Goal: Task Accomplishment & Management: Complete application form

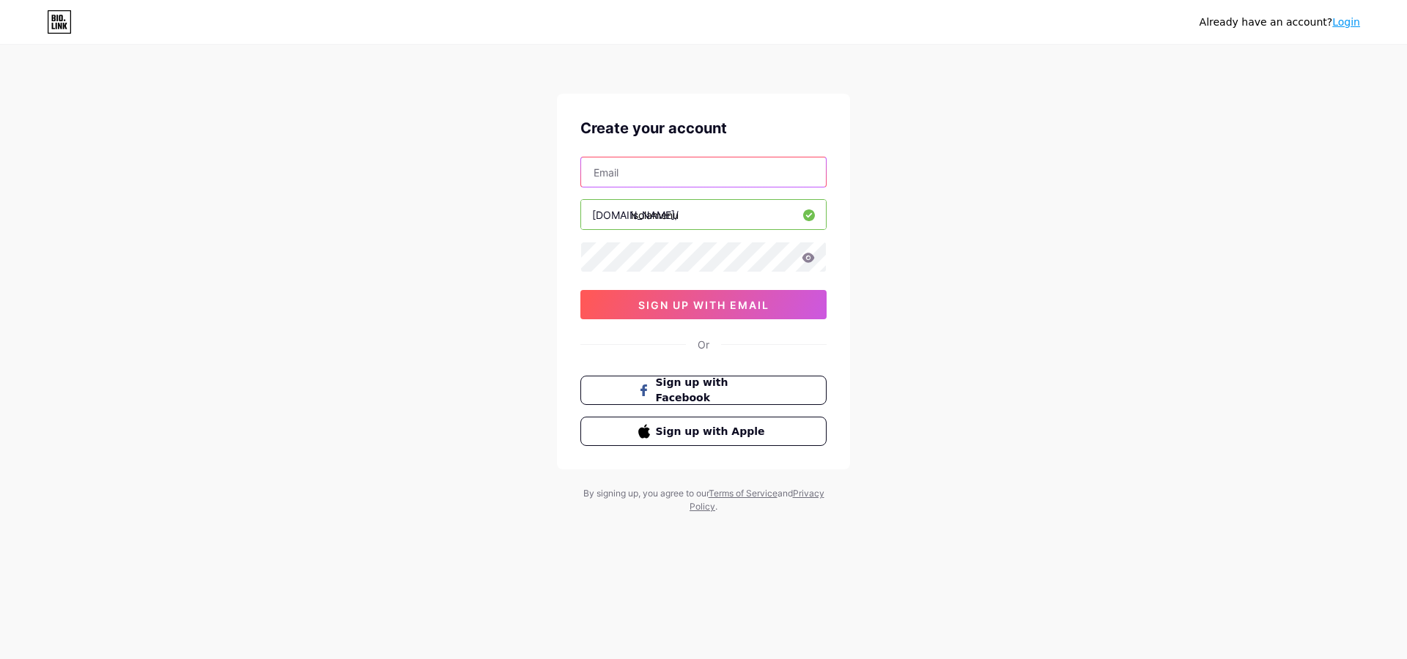
click at [681, 179] on input "text" at bounding box center [703, 172] width 245 height 29
type input "[EMAIL_ADDRESS][DOMAIN_NAME]"
click at [999, 379] on div "Already have an account? Login Create your account creative@royalphuketmarina.c…" at bounding box center [703, 280] width 1407 height 560
click at [812, 256] on icon at bounding box center [808, 258] width 12 height 10
click at [810, 256] on icon at bounding box center [807, 258] width 13 height 10
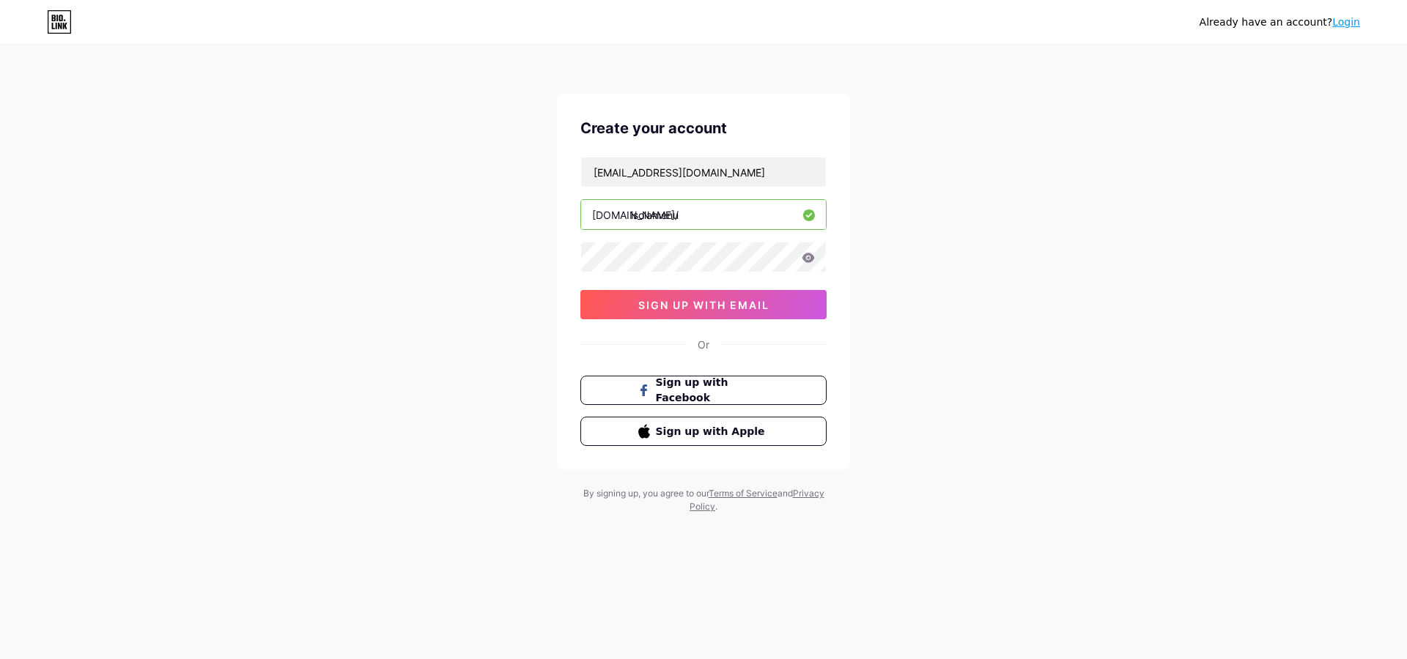
click at [806, 253] on icon at bounding box center [808, 258] width 12 height 10
click at [468, 272] on div "Already have an account? Login Create your account creative@royalphuketmarina.c…" at bounding box center [703, 280] width 1407 height 560
click at [676, 304] on span "sign up with email" at bounding box center [703, 305] width 131 height 12
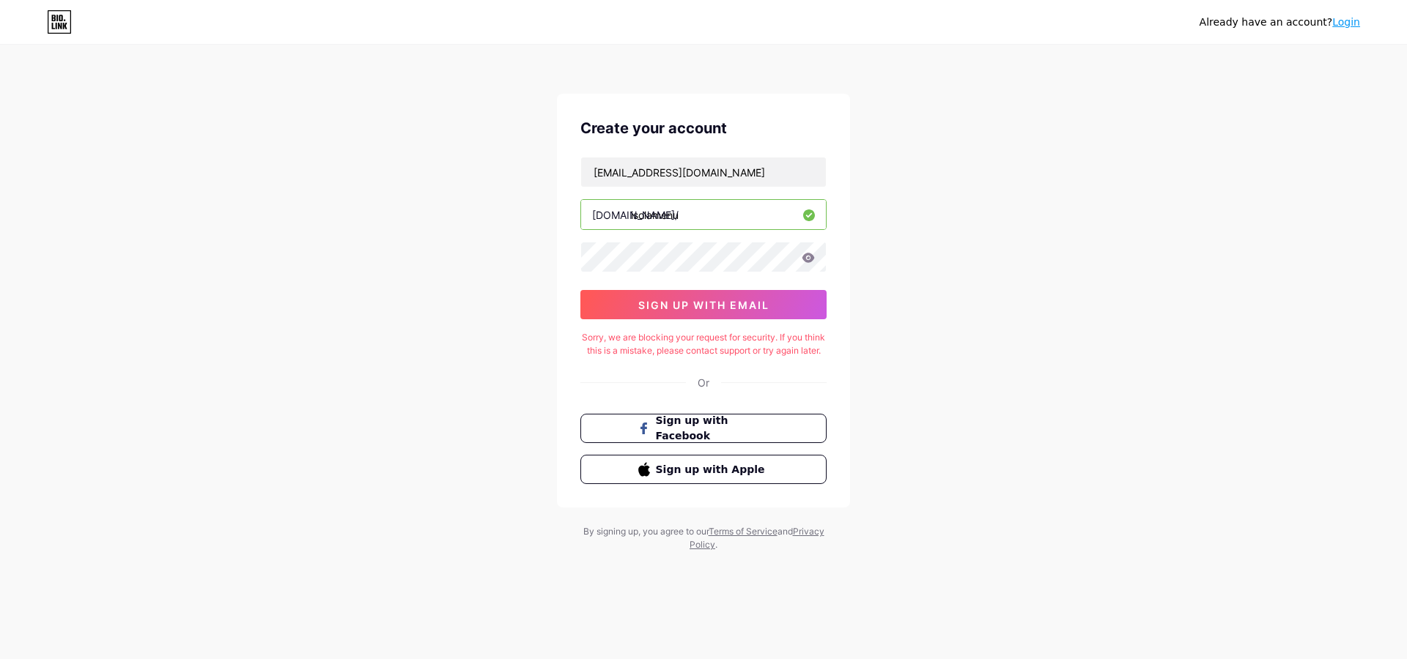
click at [1344, 25] on link "Login" at bounding box center [1346, 22] width 28 height 12
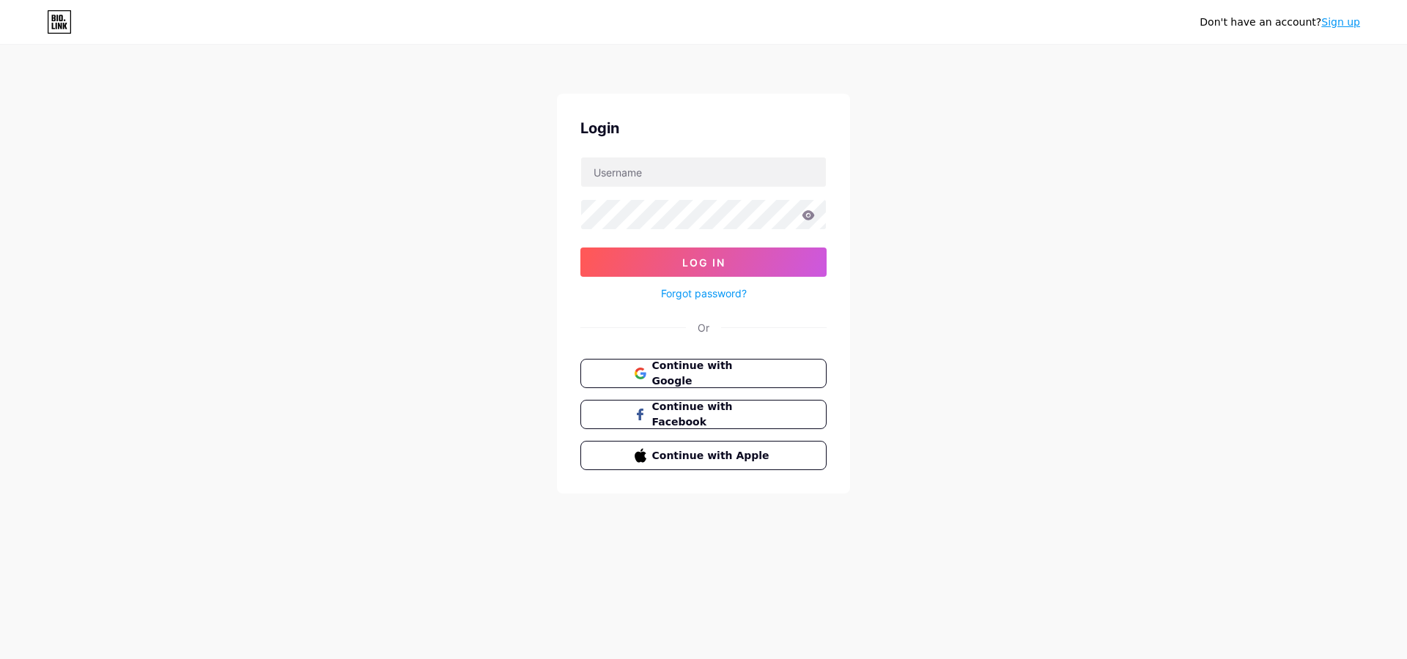
click at [1201, 256] on div "Don't have an account? Sign up Login Log In Forgot password? Or Continue with G…" at bounding box center [703, 270] width 1407 height 541
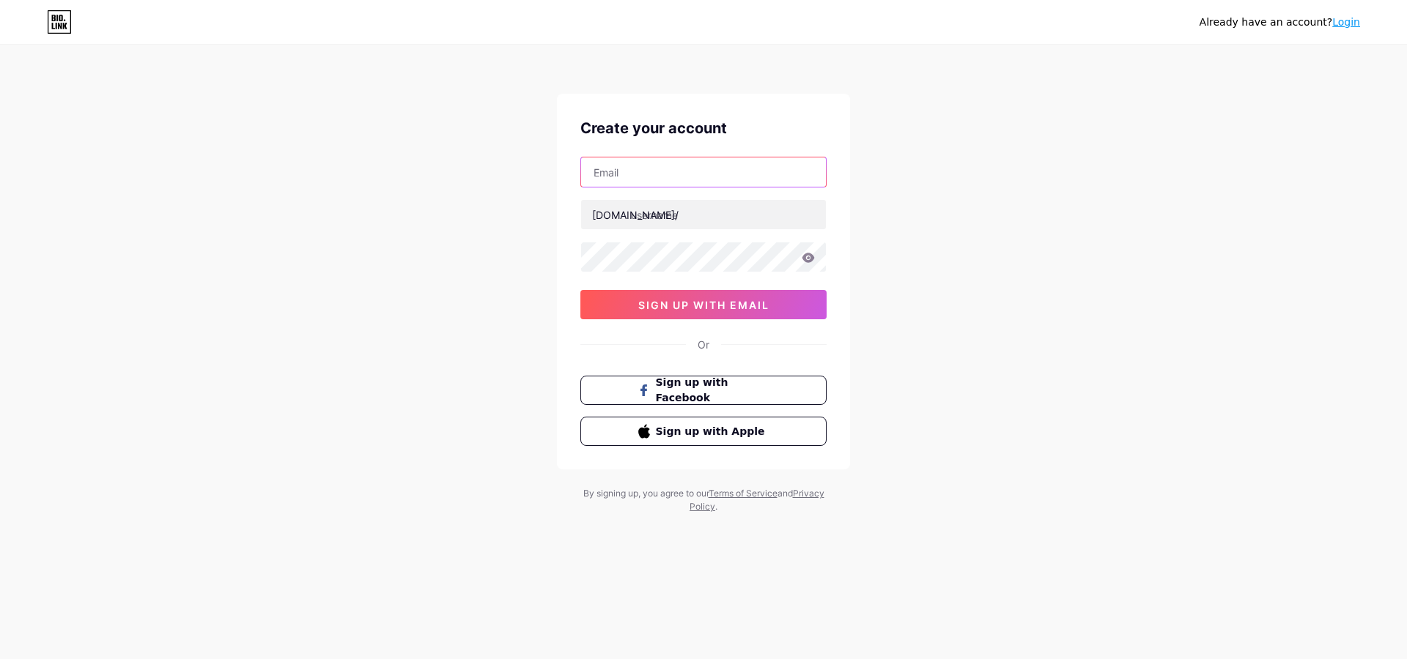
click at [709, 179] on input "text" at bounding box center [703, 172] width 245 height 29
click at [1049, 218] on div "Already have an account? Login Create your account [DOMAIN_NAME]/ sign up with …" at bounding box center [703, 280] width 1407 height 560
click at [667, 177] on input "text" at bounding box center [703, 172] width 245 height 29
type input "[EMAIL_ADDRESS][DOMAIN_NAME]"
click at [700, 212] on input "text" at bounding box center [703, 214] width 245 height 29
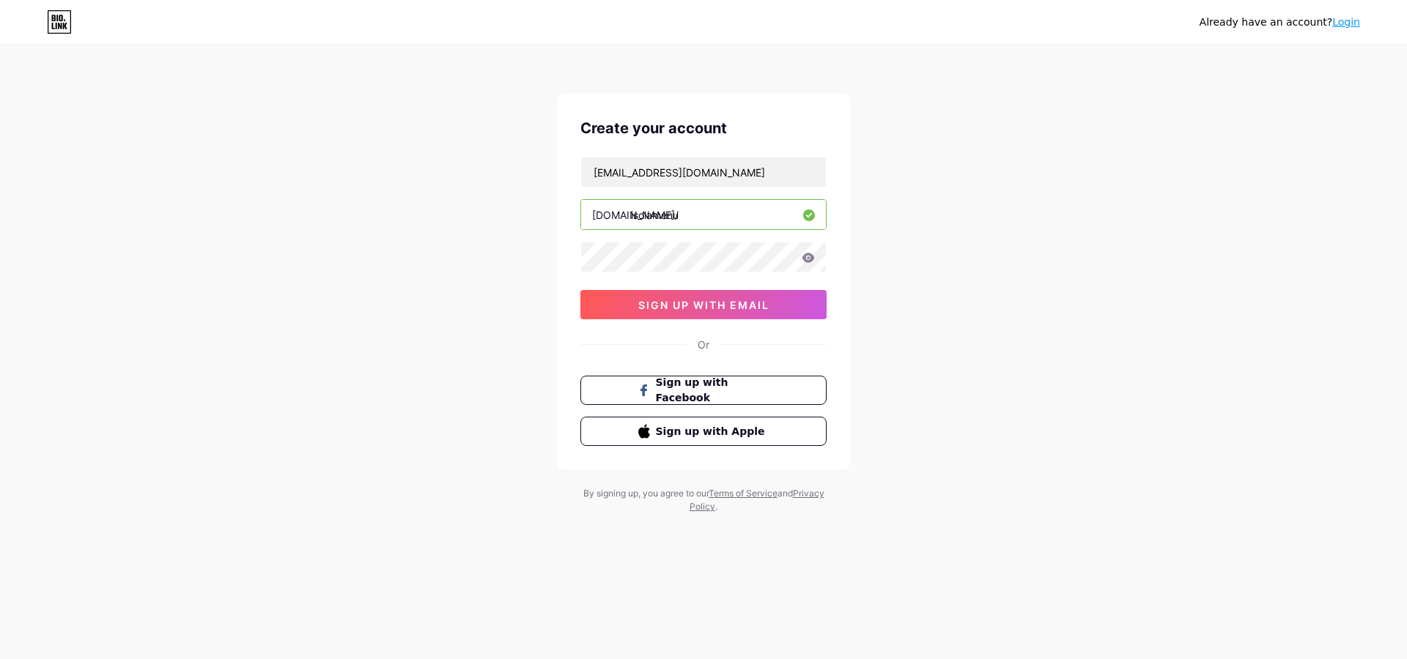
type input "isolamenu"
click at [781, 303] on button "sign up with email" at bounding box center [703, 304] width 246 height 29
click at [706, 309] on span "sign up with email" at bounding box center [703, 305] width 131 height 12
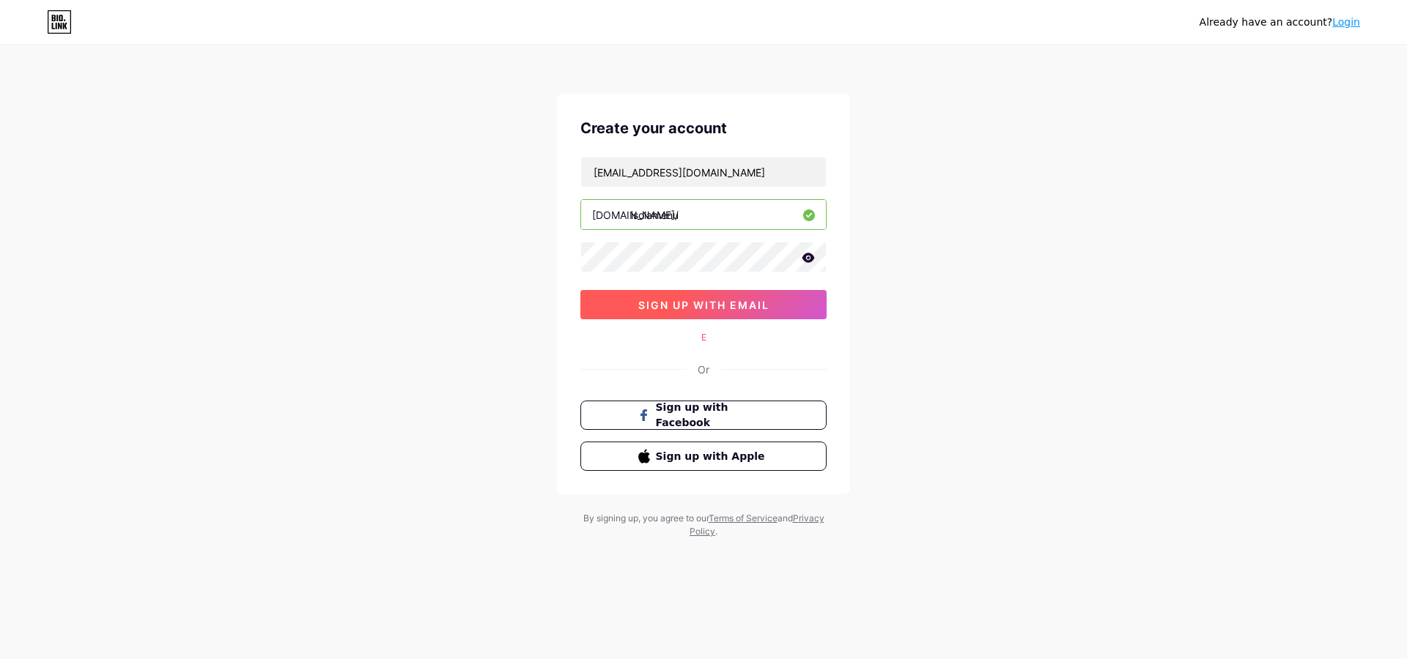
click at [744, 291] on button "sign up with email" at bounding box center [703, 304] width 246 height 29
click at [743, 314] on button "sign up with email" at bounding box center [703, 304] width 246 height 29
click at [899, 273] on div "Already have an account? Login Create your account [EMAIL_ADDRESS][DOMAIN_NAME]…" at bounding box center [703, 292] width 1407 height 585
click at [807, 258] on icon at bounding box center [808, 258] width 12 height 10
click at [714, 300] on span "sign up with email" at bounding box center [703, 305] width 131 height 12
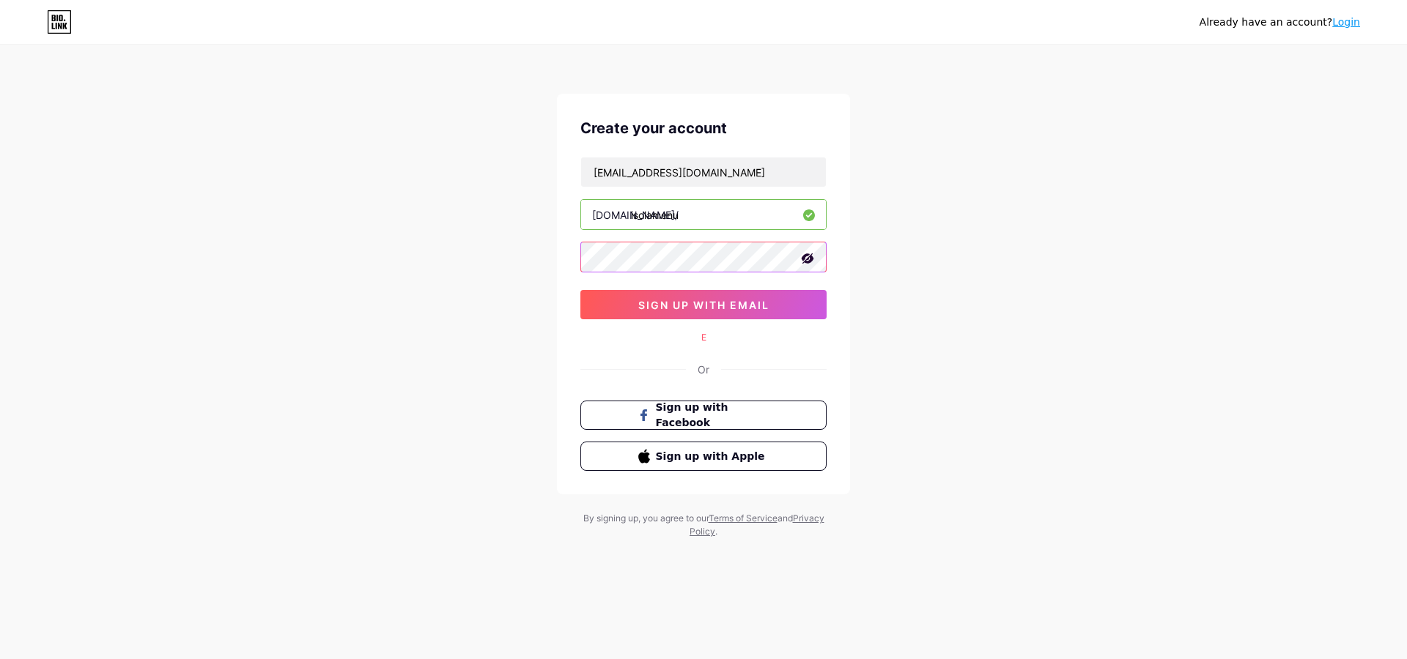
click at [812, 255] on div at bounding box center [703, 257] width 246 height 31
click at [810, 258] on icon at bounding box center [807, 258] width 15 height 15
click at [810, 258] on icon at bounding box center [807, 258] width 13 height 10
click at [0, 0] on icon at bounding box center [0, 0] width 0 height 0
click at [804, 259] on icon at bounding box center [808, 258] width 12 height 10
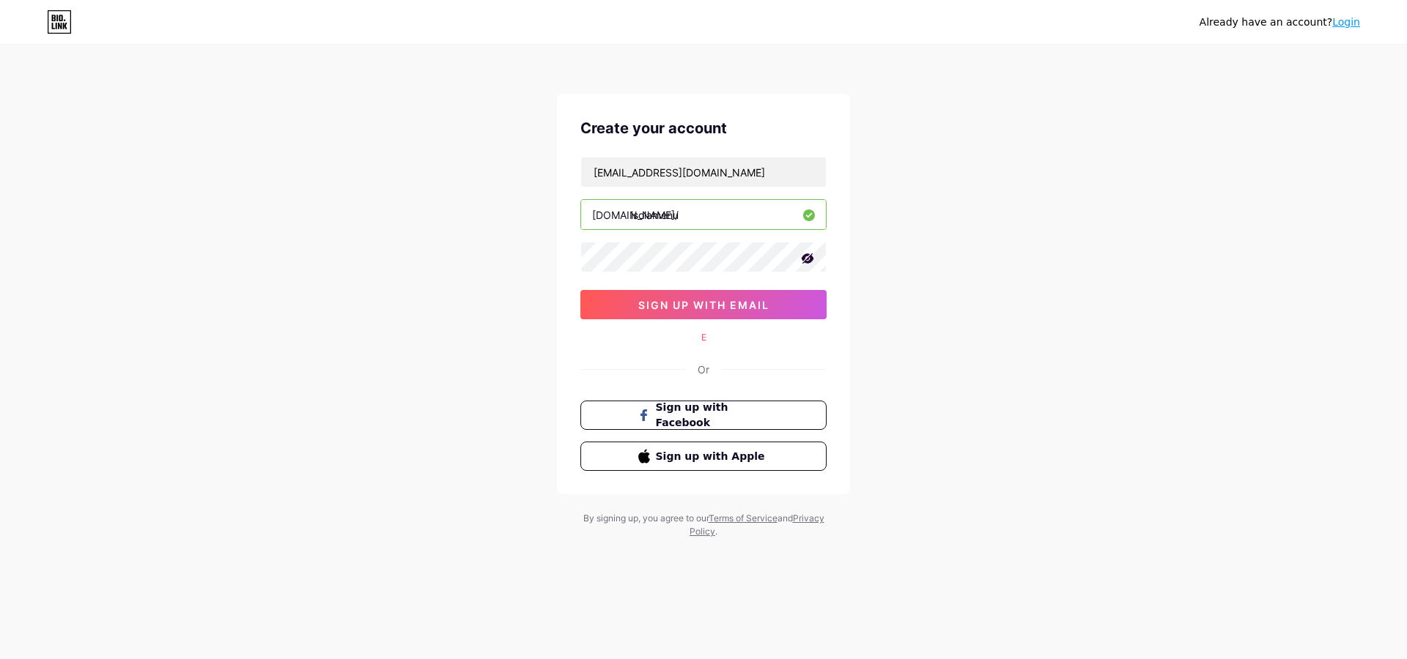
click at [938, 291] on div "Already have an account? Login Create your account [EMAIL_ADDRESS][DOMAIN_NAME]…" at bounding box center [703, 292] width 1407 height 585
click at [733, 313] on button "sign up with email" at bounding box center [703, 304] width 246 height 29
click at [732, 308] on span "sign up with email" at bounding box center [703, 305] width 131 height 12
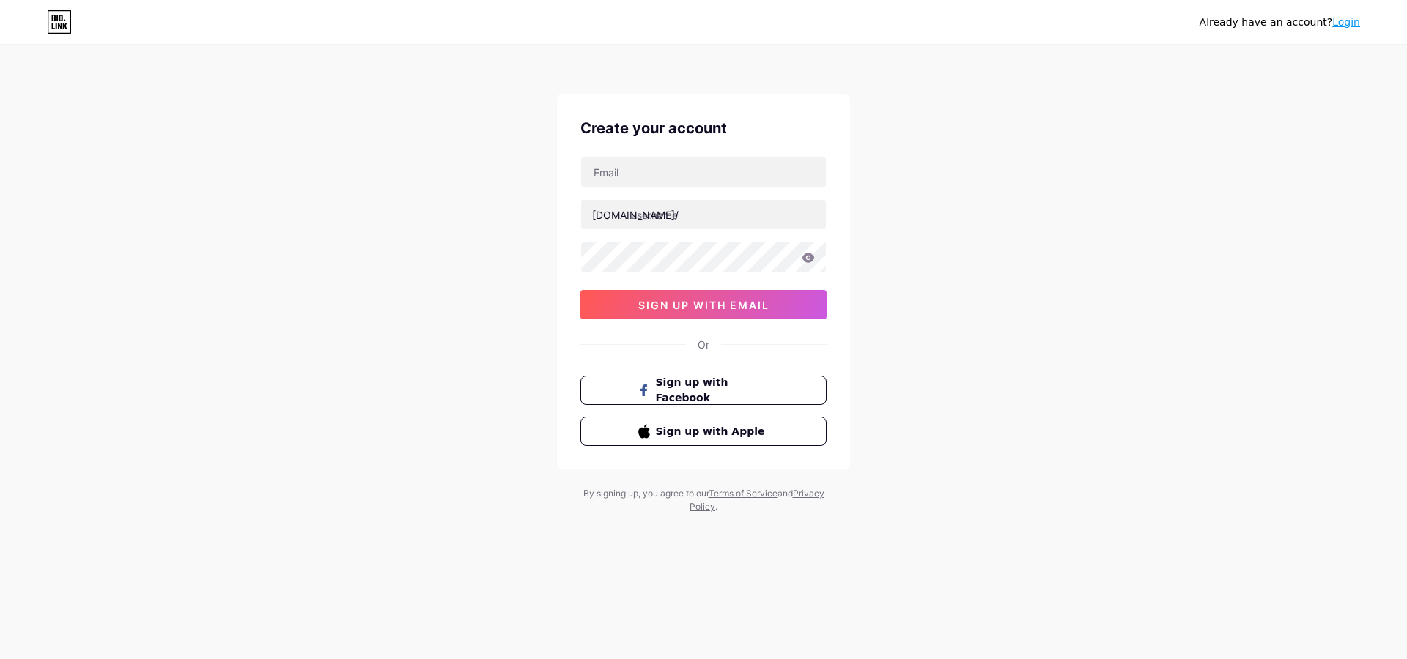
click at [603, 154] on div "Create your account [DOMAIN_NAME]/ sign up with email Or Sign up with Facebook …" at bounding box center [703, 282] width 293 height 376
click at [606, 163] on input "text" at bounding box center [703, 172] width 245 height 29
type input "[EMAIL_ADDRESS][DOMAIN_NAME]"
click at [681, 212] on input "text" at bounding box center [703, 214] width 245 height 29
type input "isolamenu"
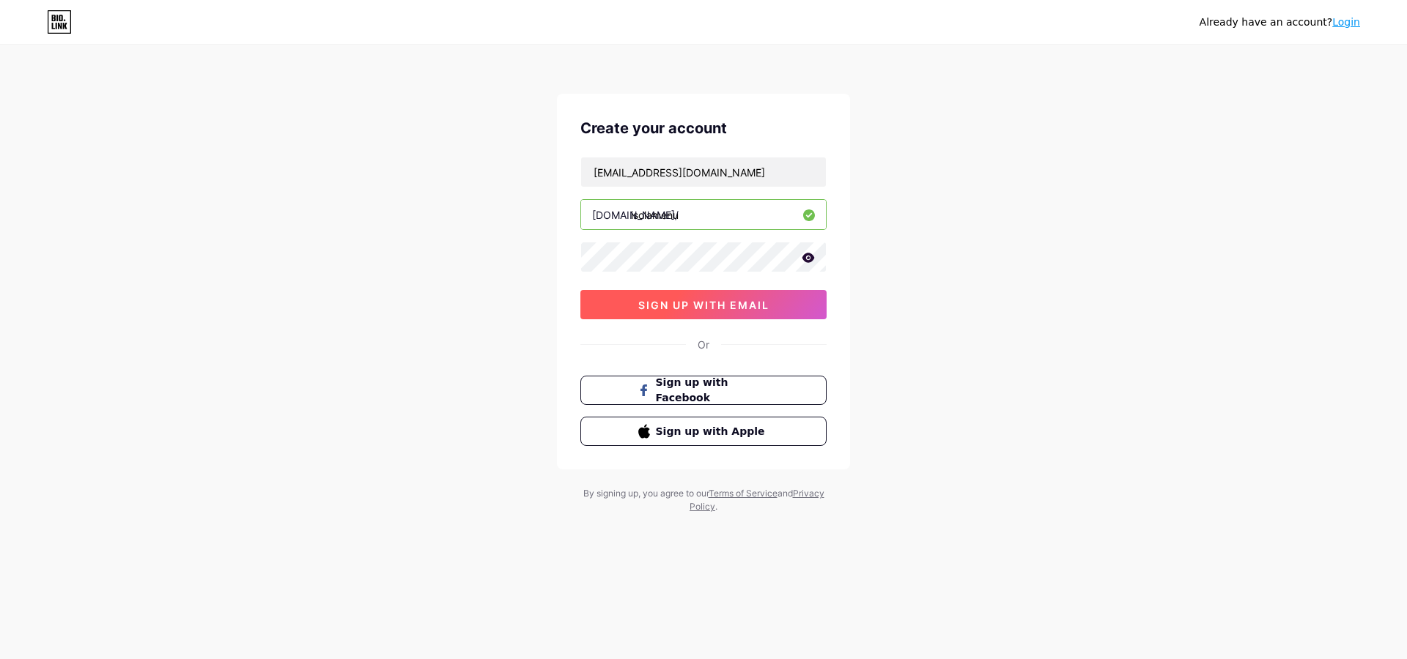
click at [663, 309] on span "sign up with email" at bounding box center [703, 305] width 131 height 12
